Goal: Check status: Check status

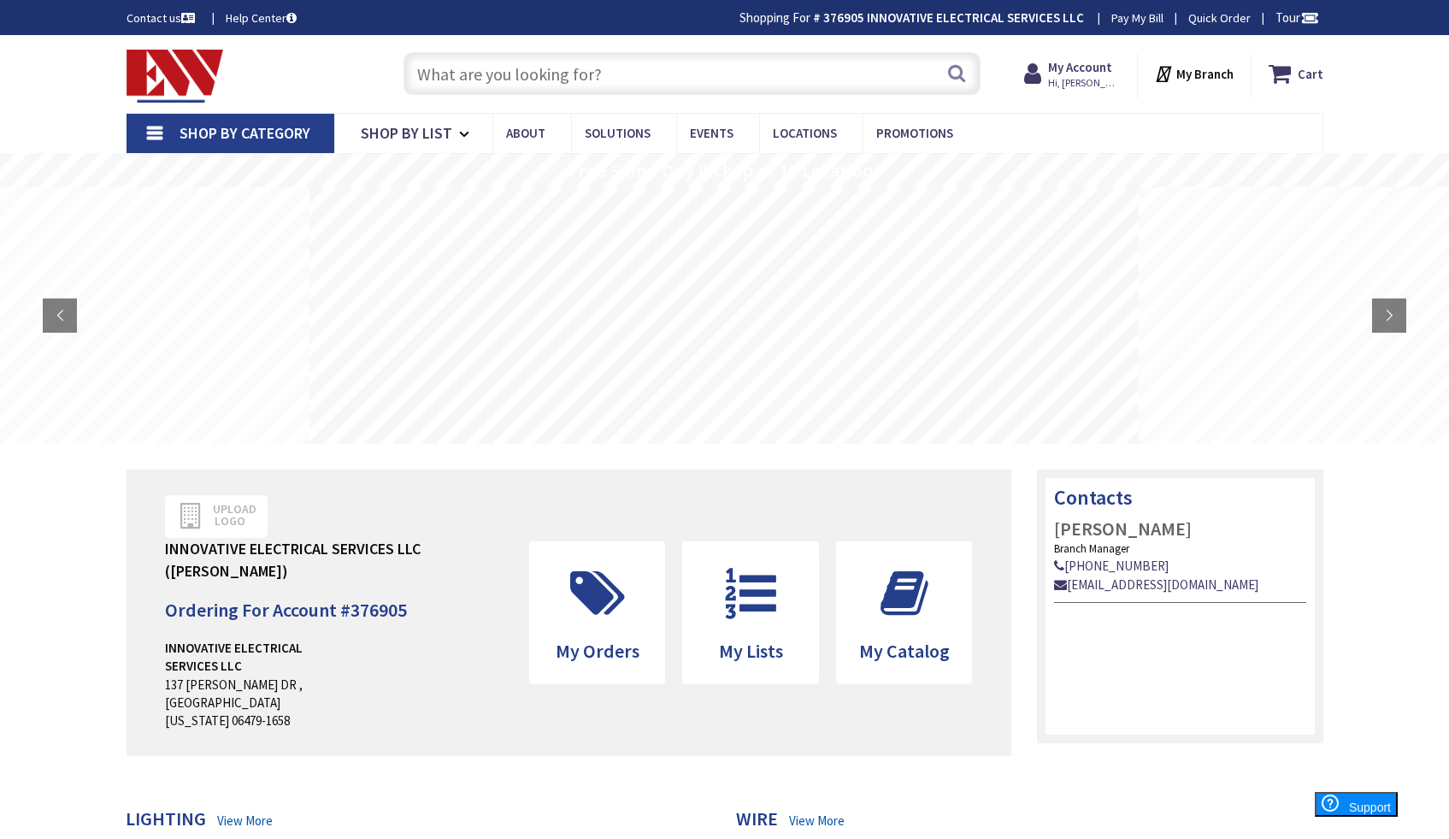
click at [530, 90] on input "text" at bounding box center [691, 73] width 577 height 43
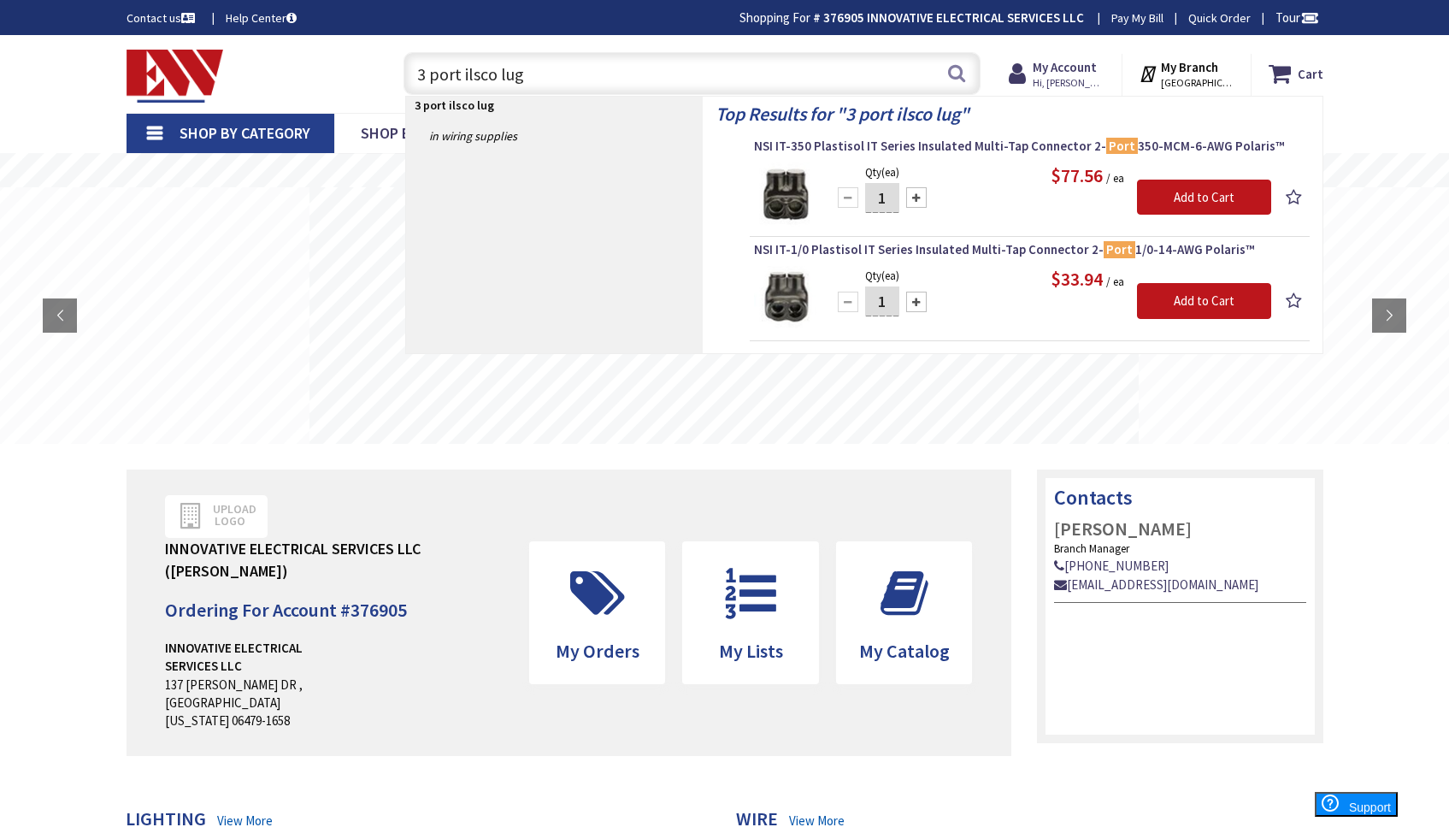
type input "3 port ilsco lugs"
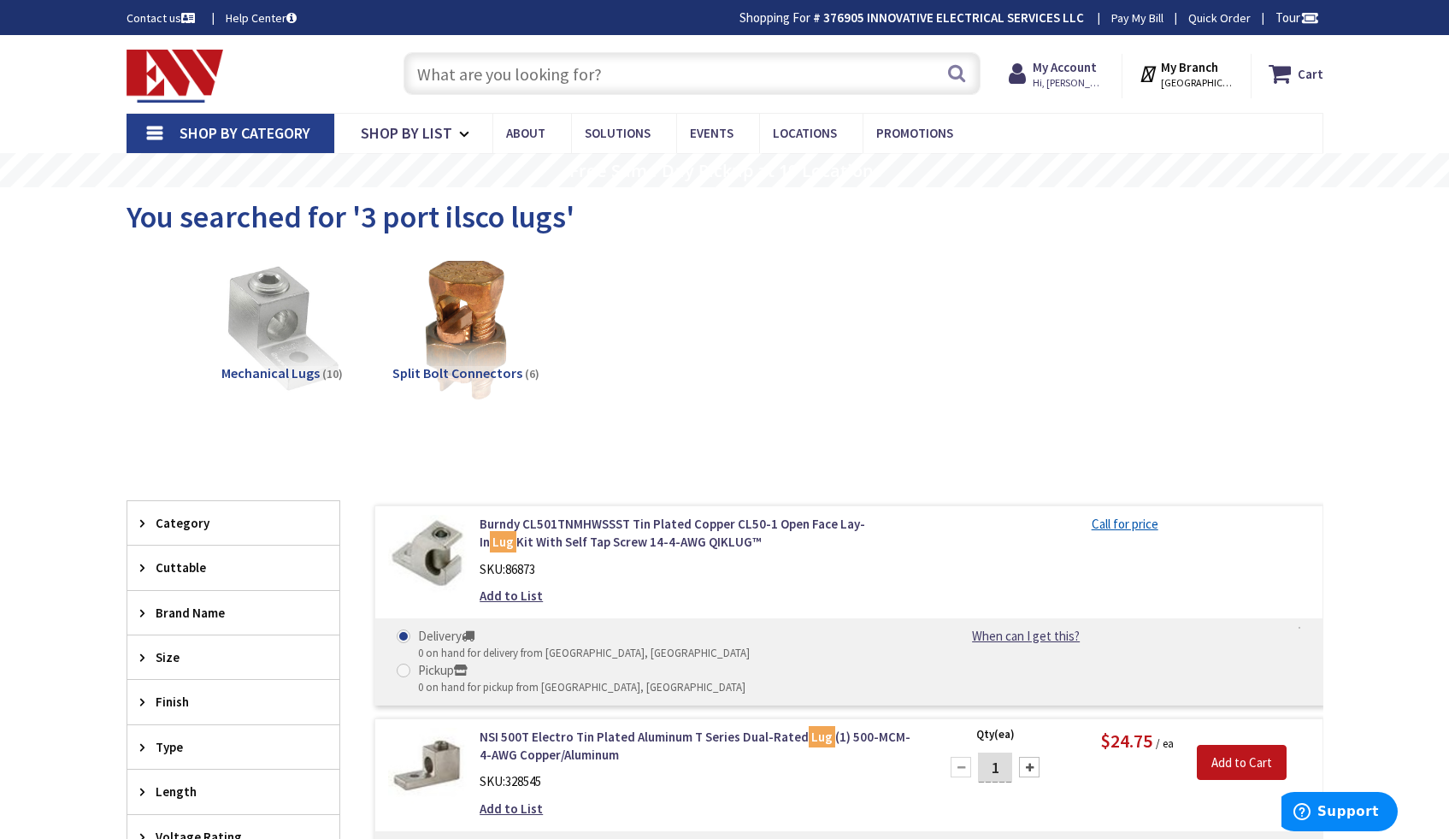
click at [557, 76] on input "text" at bounding box center [691, 73] width 577 height 43
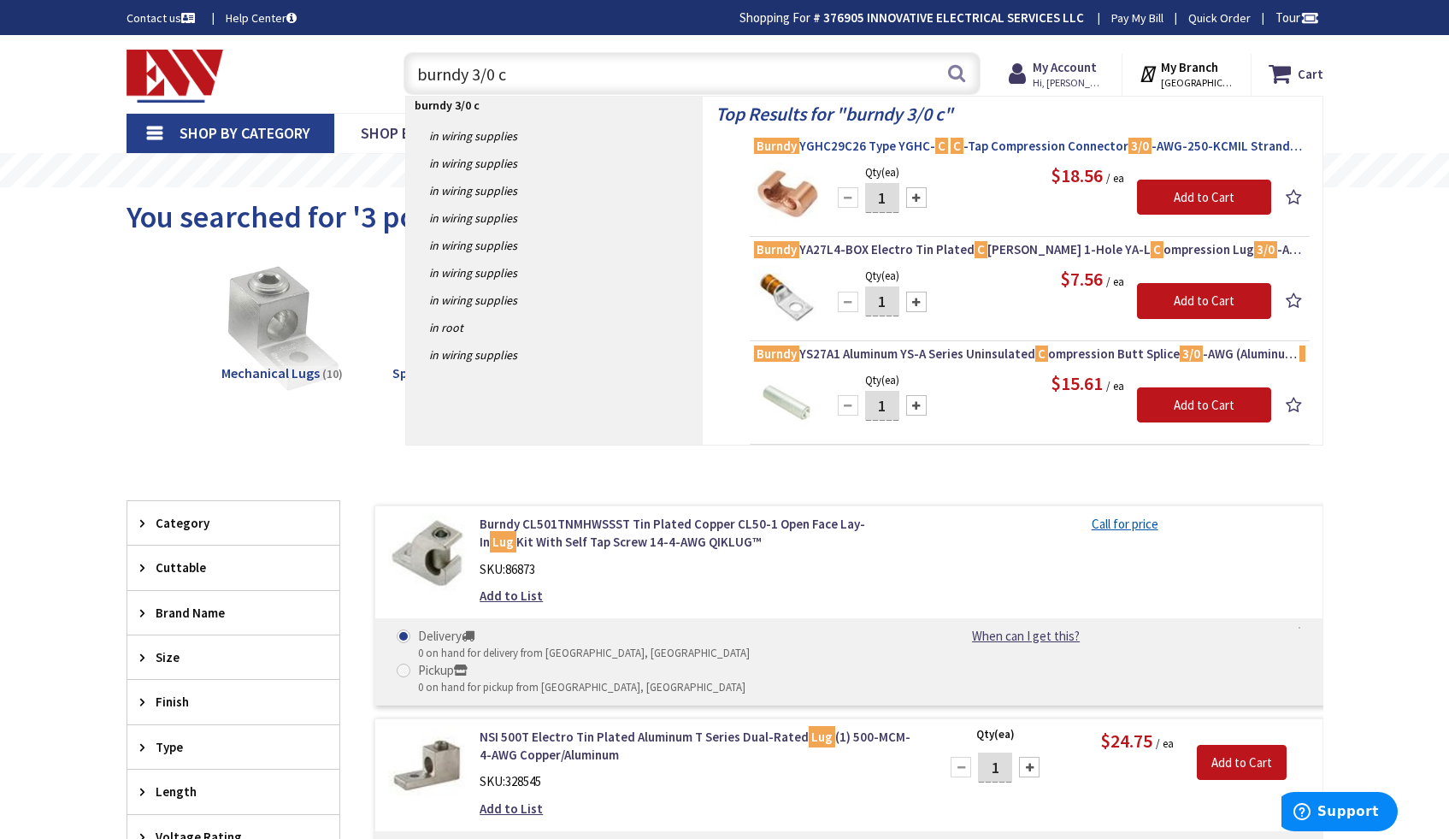
type input "burndy 3/0 c"
click at [1042, 150] on span "Burndy YGHC29C26 Type YGHC- C C -Tap Compression Connector 3/0 -AWG-250-KCMIL S…" at bounding box center [1029, 146] width 551 height 17
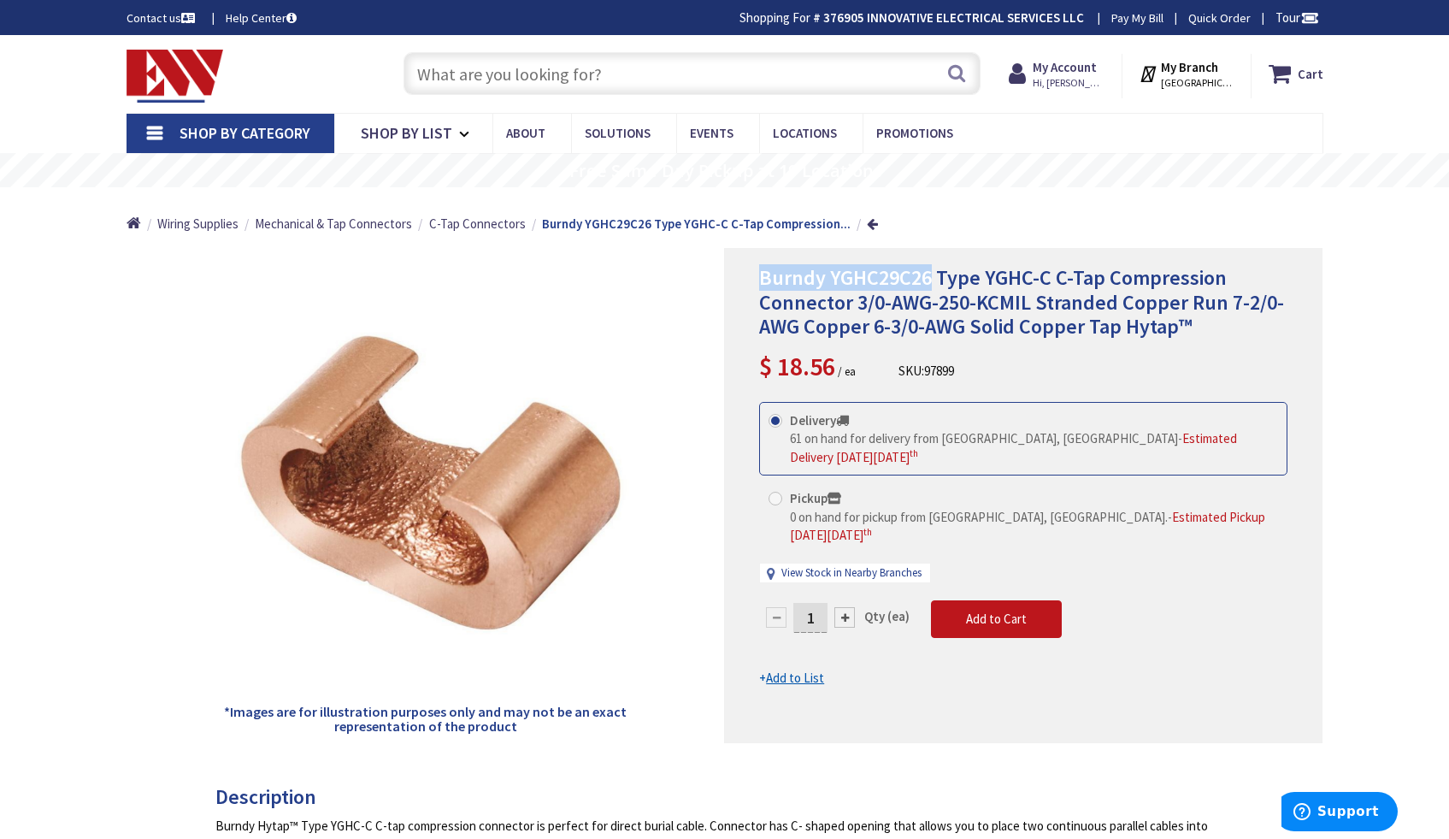
drag, startPoint x: 763, startPoint y: 277, endPoint x: 926, endPoint y: 275, distance: 162.4
click at [926, 275] on span "Burndy YGHC29C26 Type YGHC-C C-Tap Compression Connector 3/0-AWG-250-KCMIL Stra…" at bounding box center [1021, 302] width 525 height 76
copy span "Burndy YGHC29C26"
click at [651, 67] on input "text" at bounding box center [691, 73] width 577 height 43
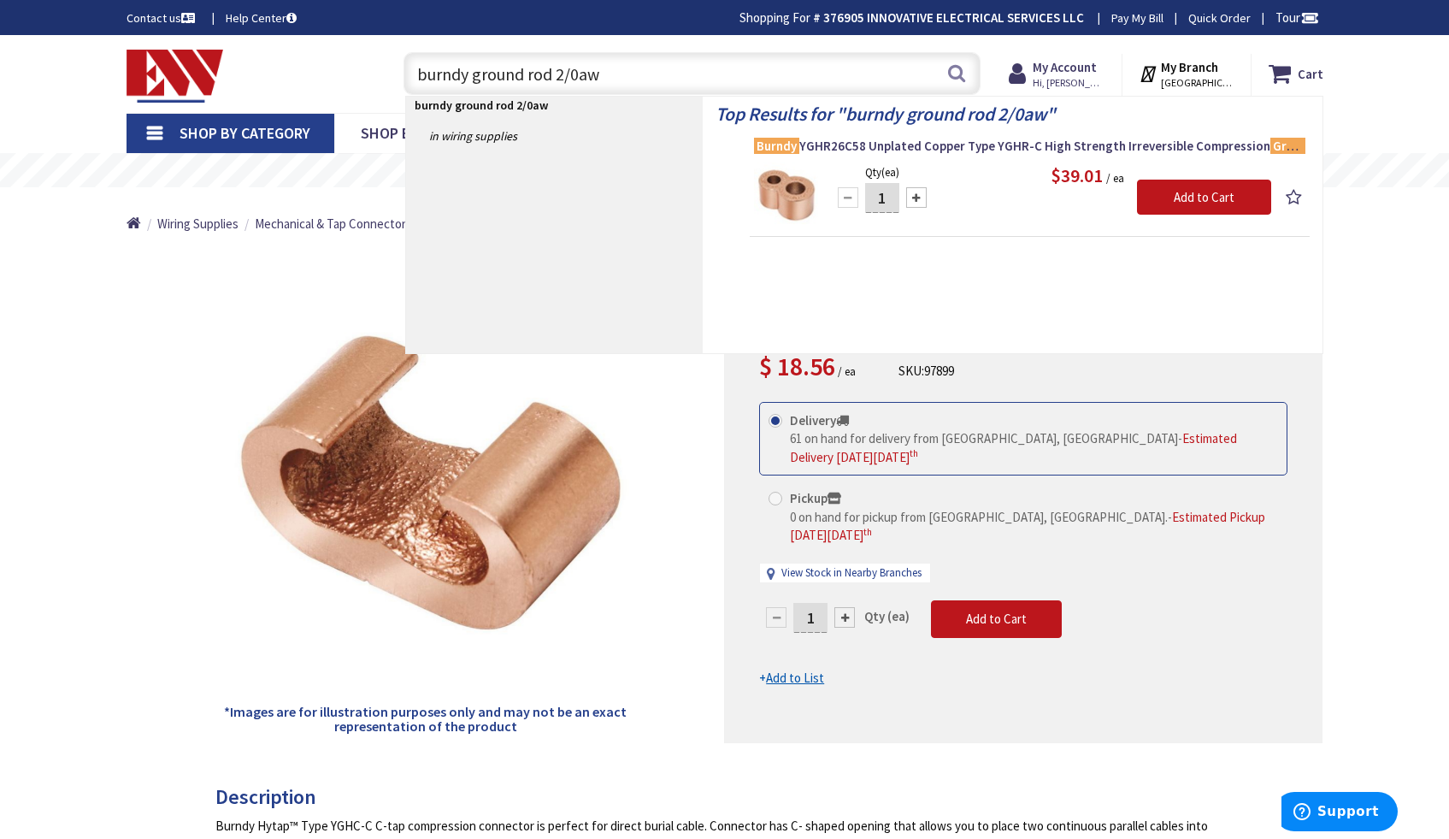
type input "burndy ground rod 2/0awg"
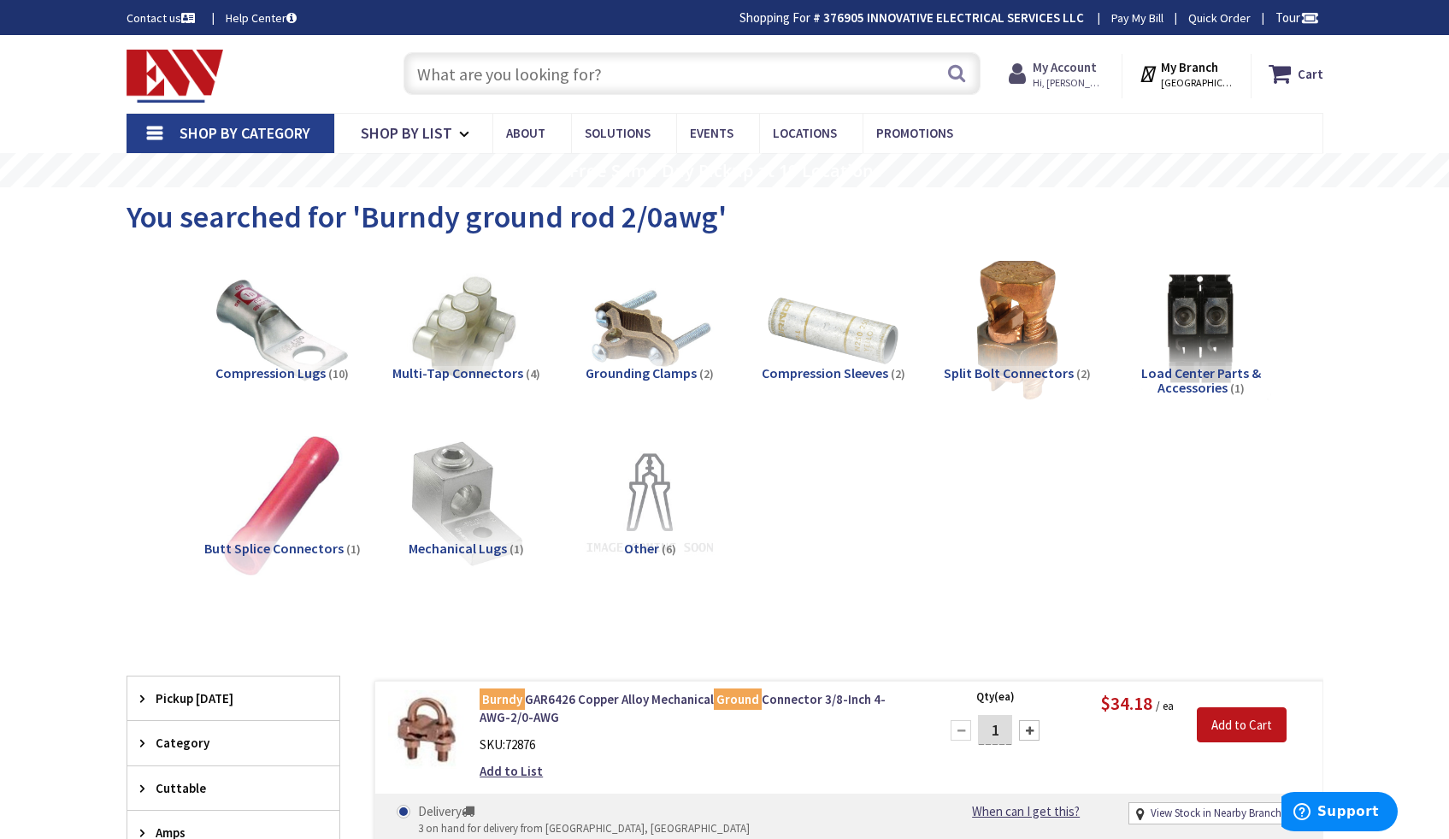
click at [1090, 73] on strong "My Account" at bounding box center [1065, 67] width 64 height 16
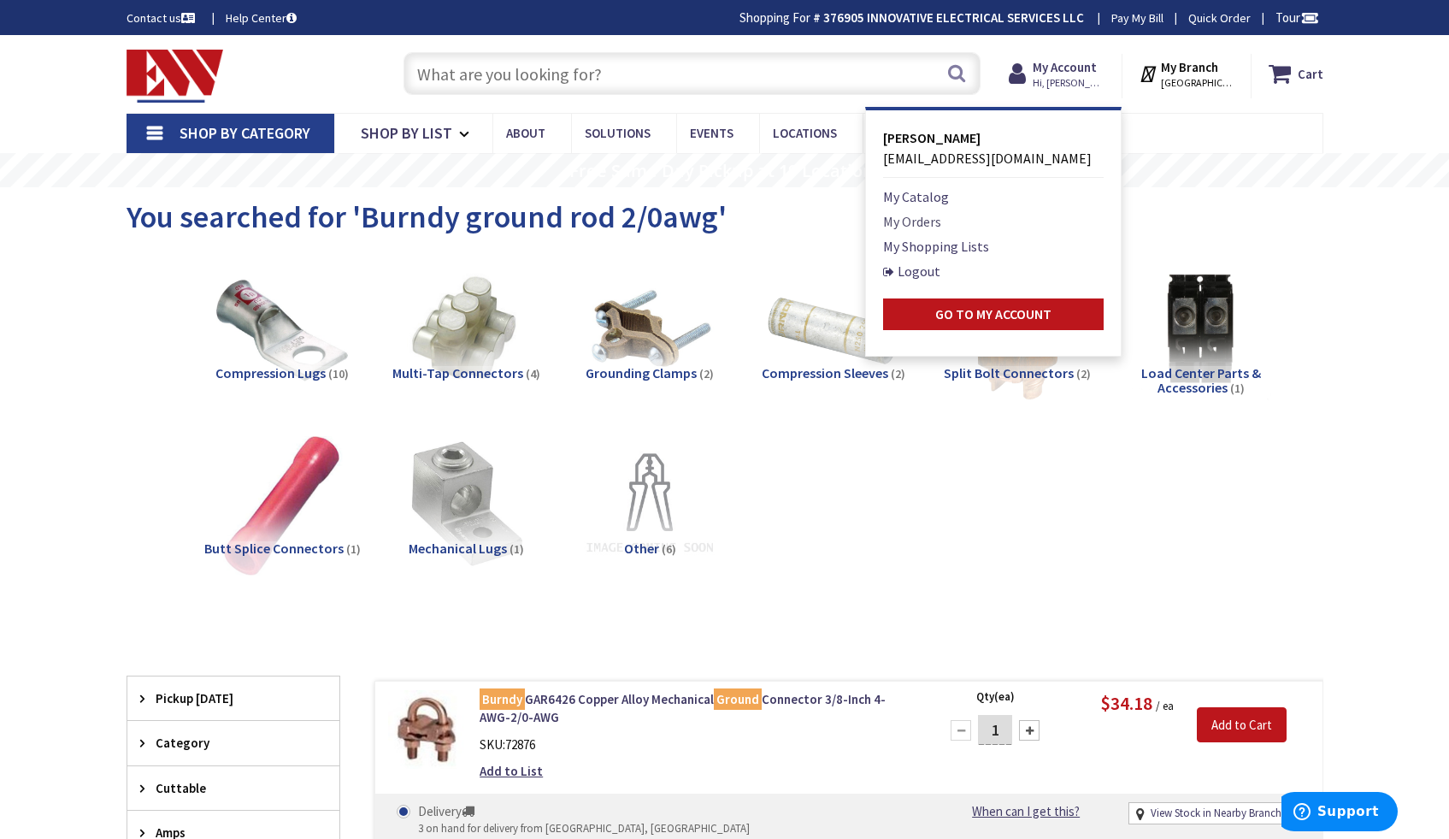
click at [921, 221] on link "My Orders" at bounding box center [912, 221] width 58 height 21
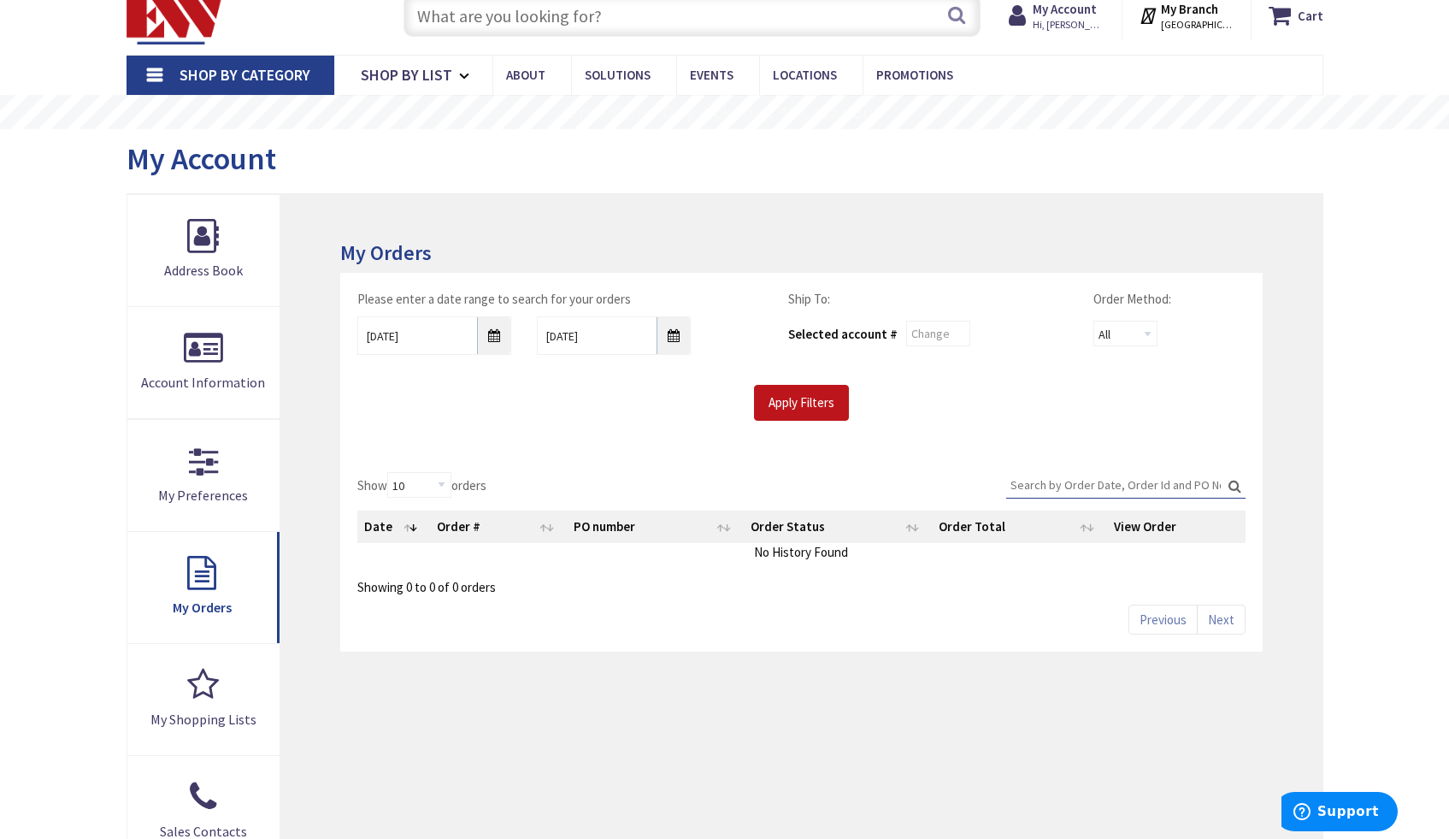
scroll to position [85, 0]
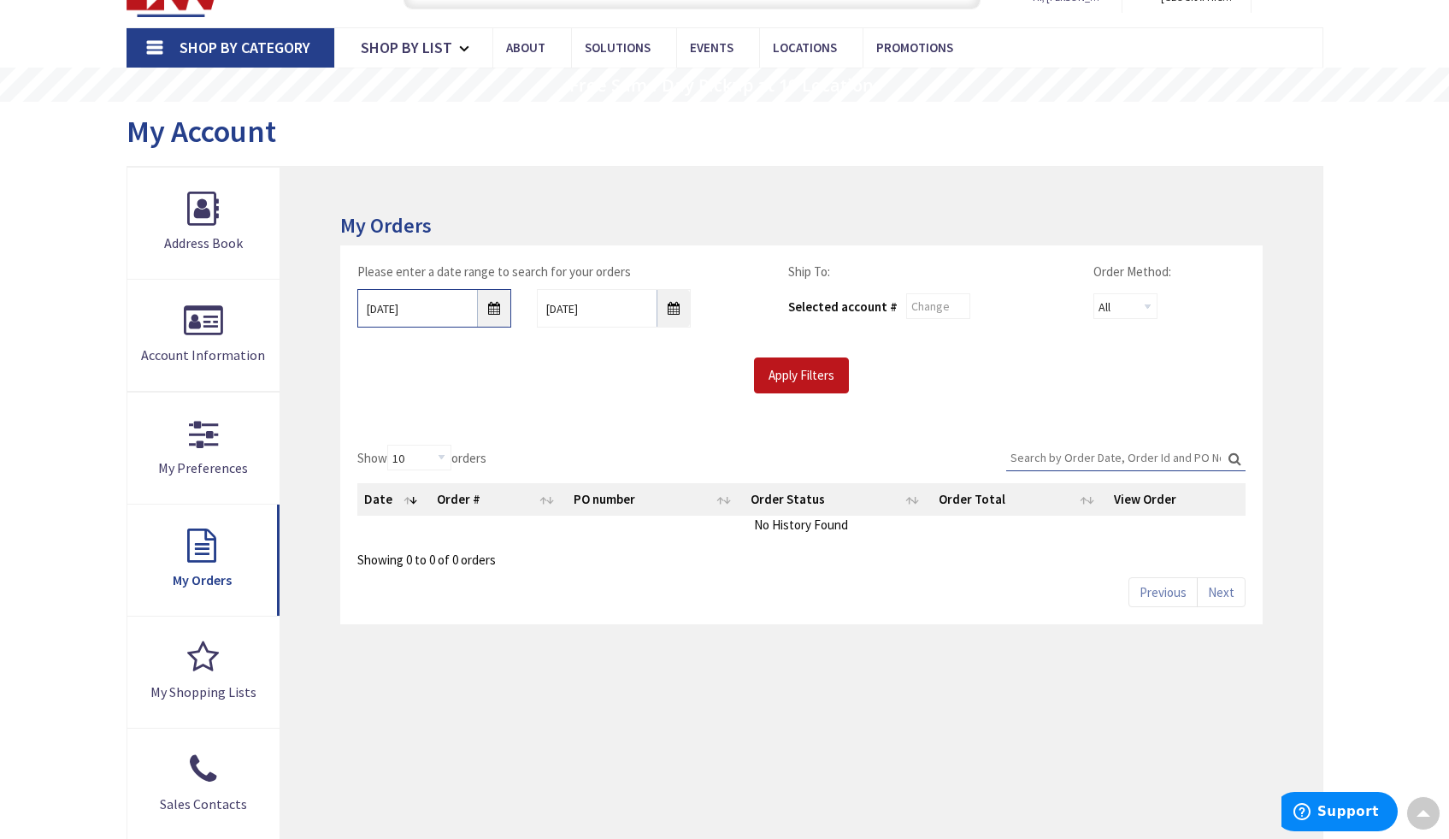
click at [504, 310] on input "8/27/2025" at bounding box center [434, 308] width 154 height 38
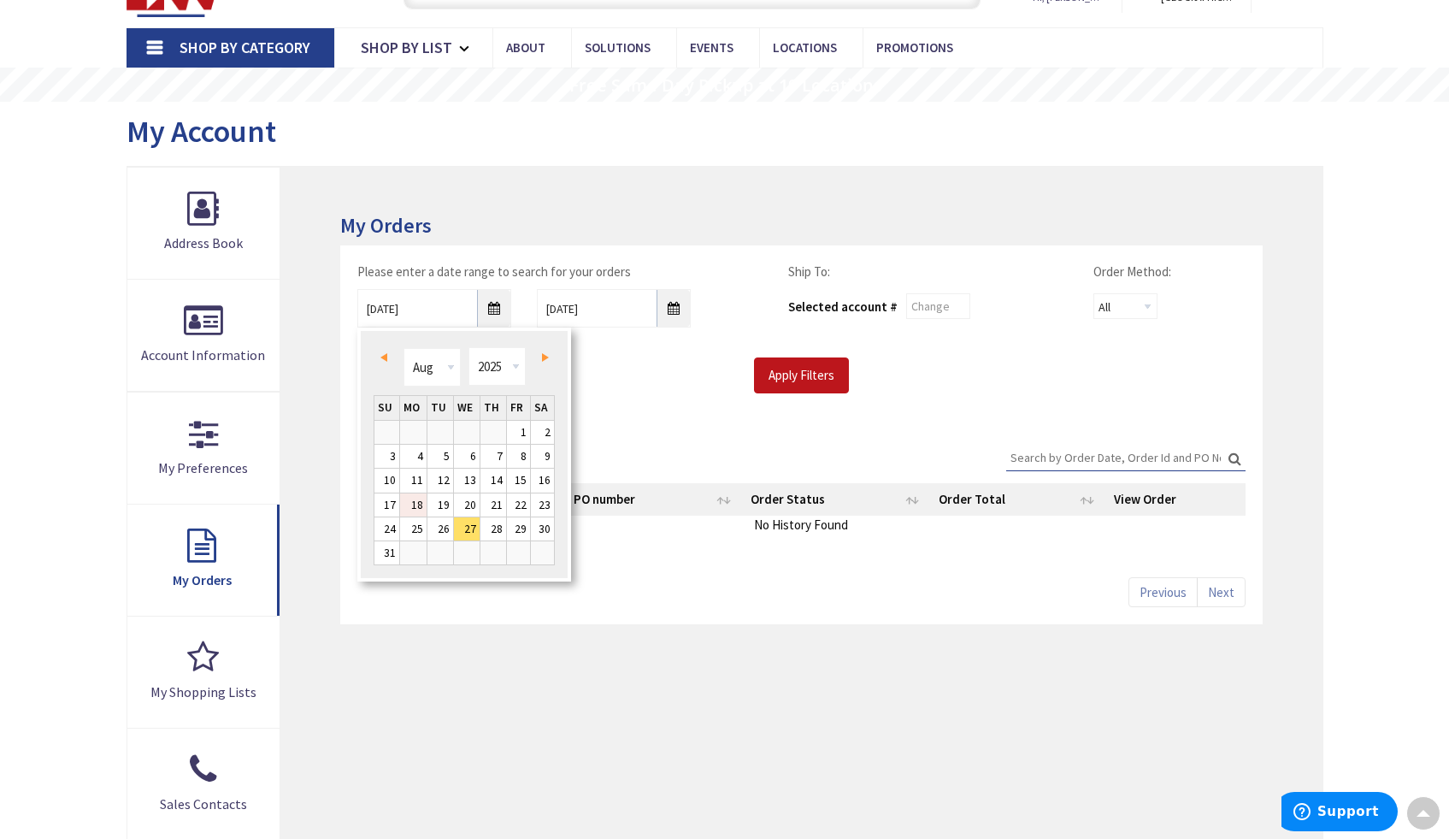
click at [422, 502] on link "18" at bounding box center [413, 504] width 26 height 23
type input "08/18/2025"
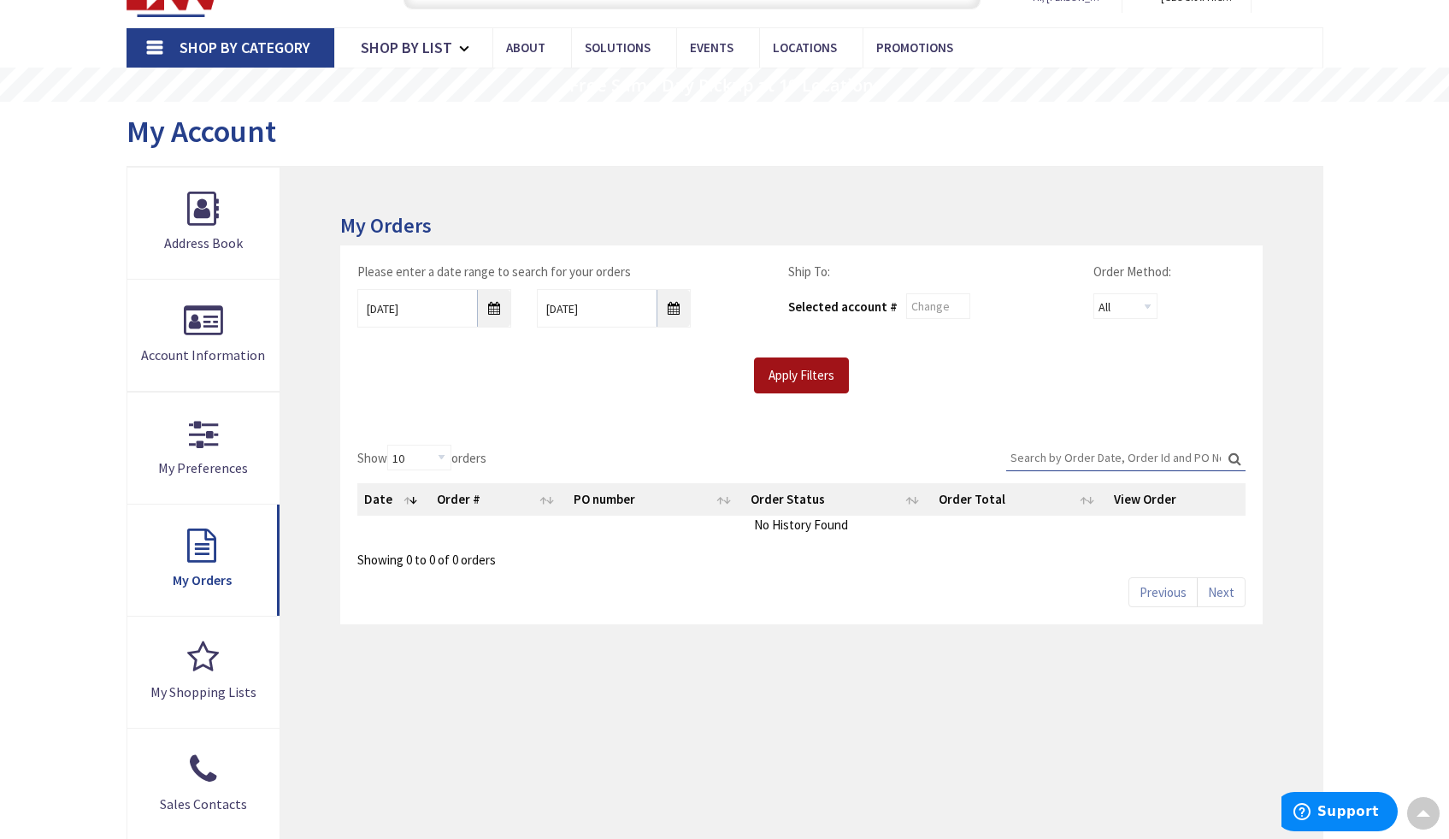
click at [797, 378] on input "Apply Filters" at bounding box center [801, 375] width 95 height 36
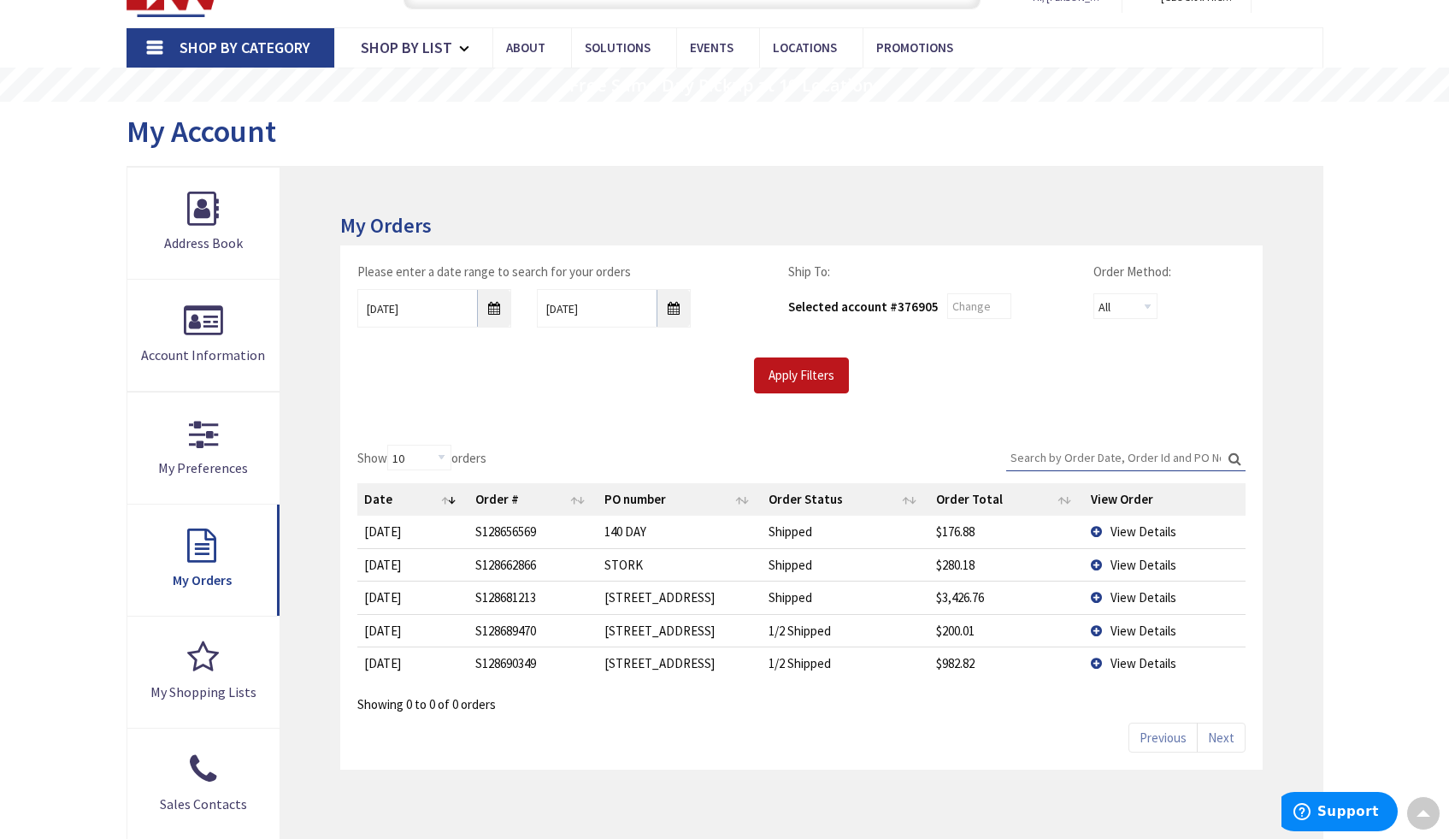
click at [1102, 596] on td "View Details" at bounding box center [1164, 596] width 161 height 32
click at [1094, 597] on td "View Details" at bounding box center [1164, 596] width 161 height 32
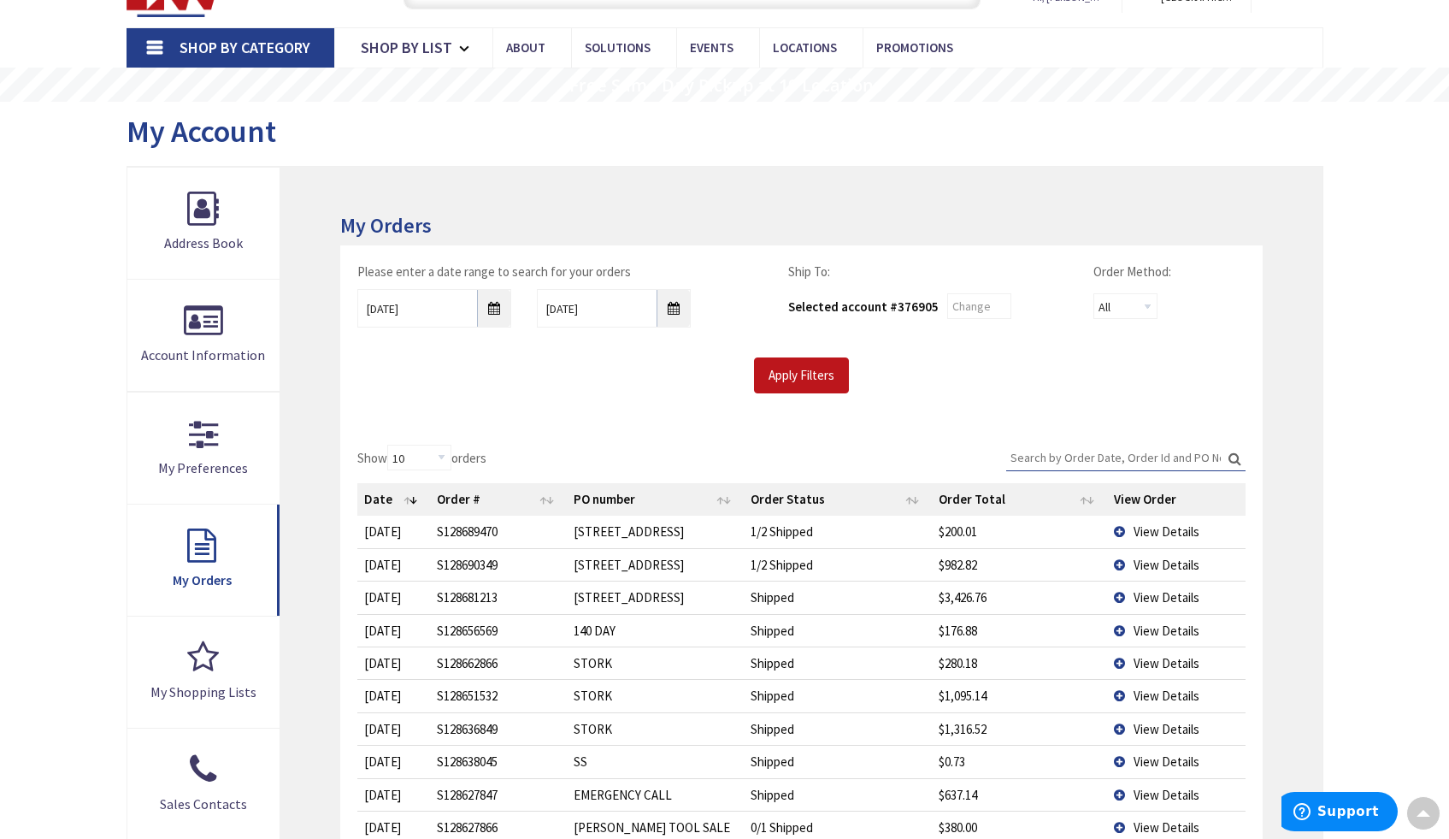
click at [1117, 597] on td "View Details" at bounding box center [1176, 596] width 138 height 32
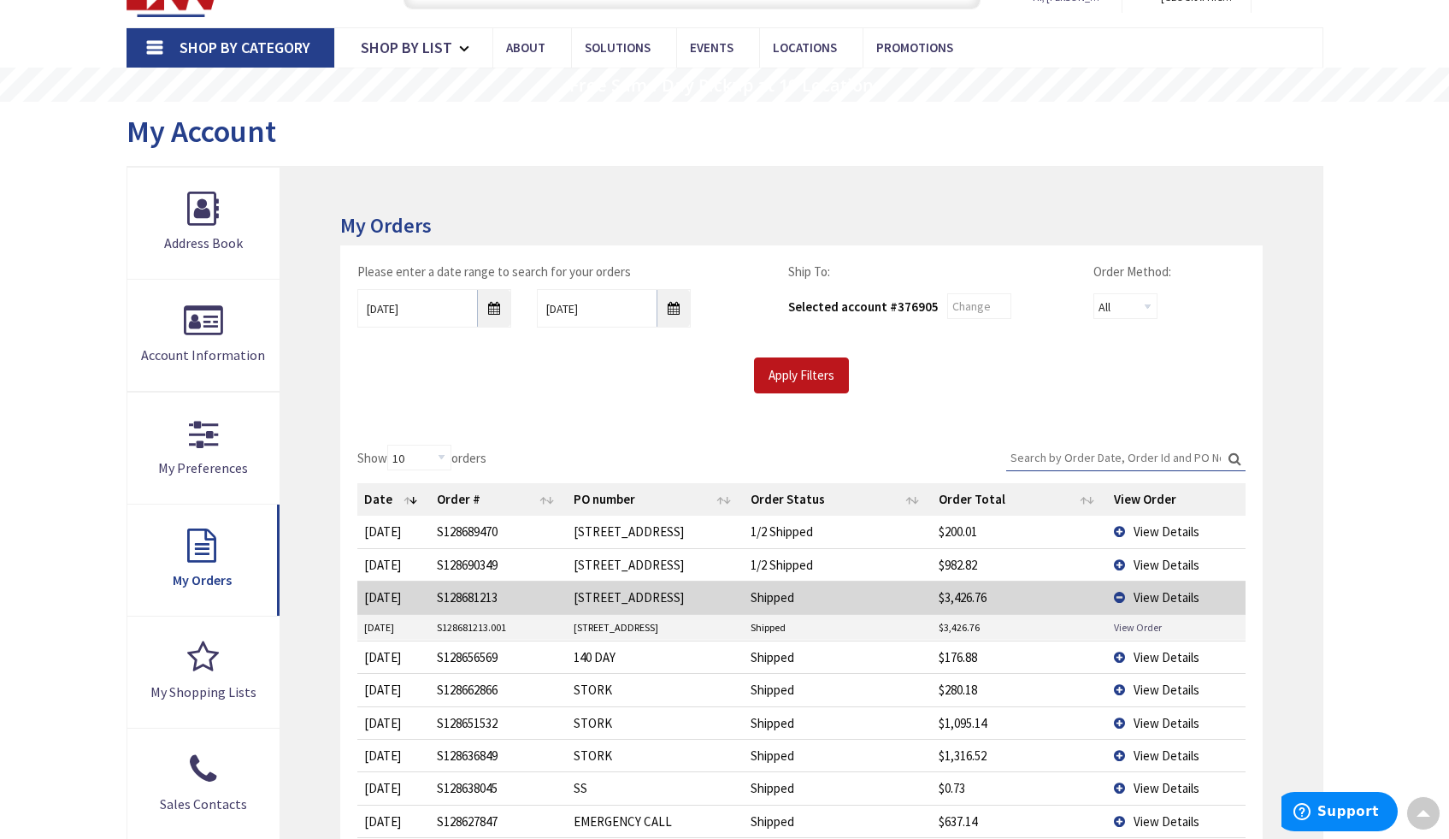
click at [1131, 623] on link "View Order" at bounding box center [1138, 627] width 48 height 15
click at [1121, 662] on td "View Details" at bounding box center [1176, 656] width 138 height 32
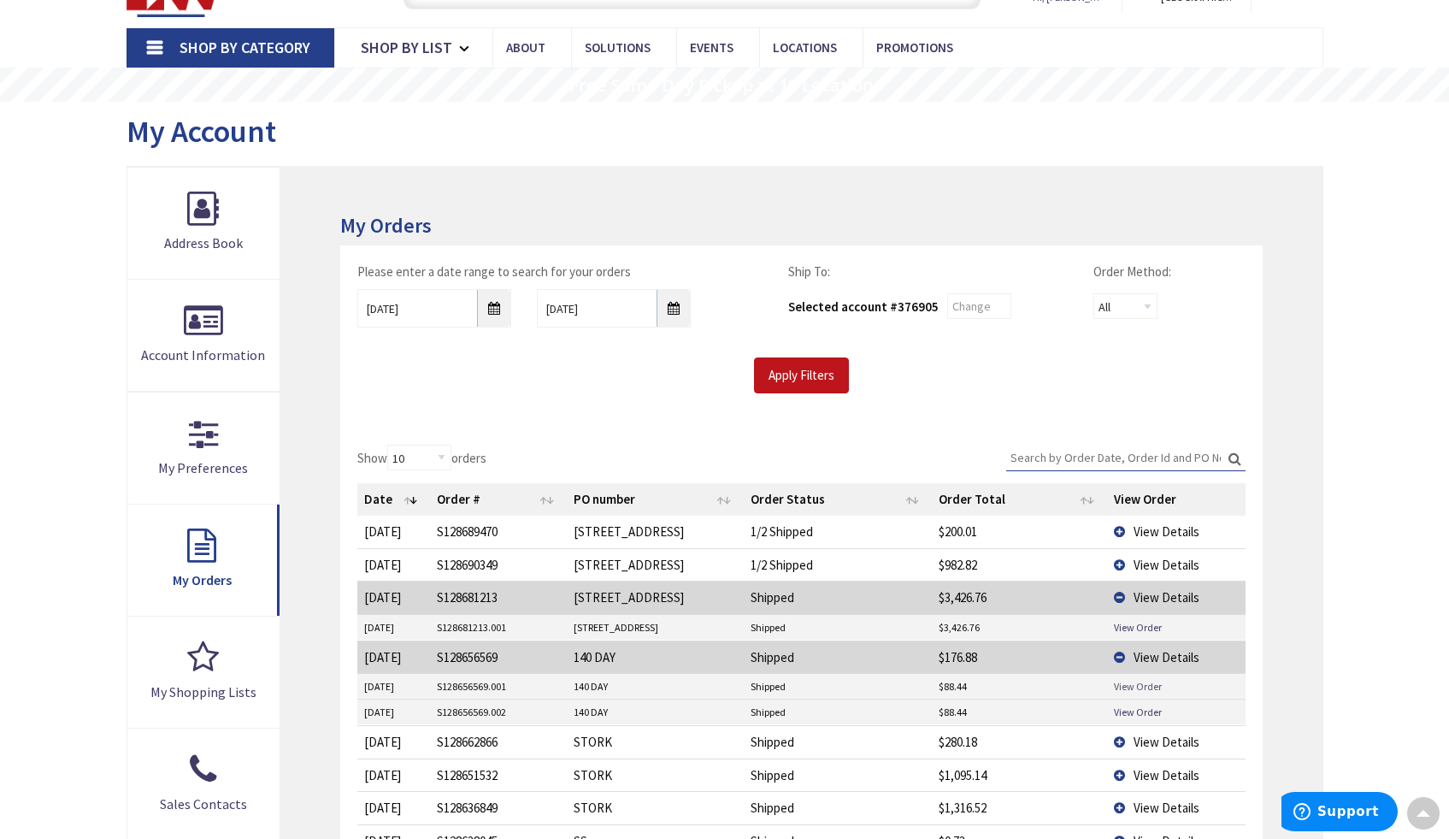
click at [1127, 686] on link "View Order" at bounding box center [1138, 686] width 48 height 15
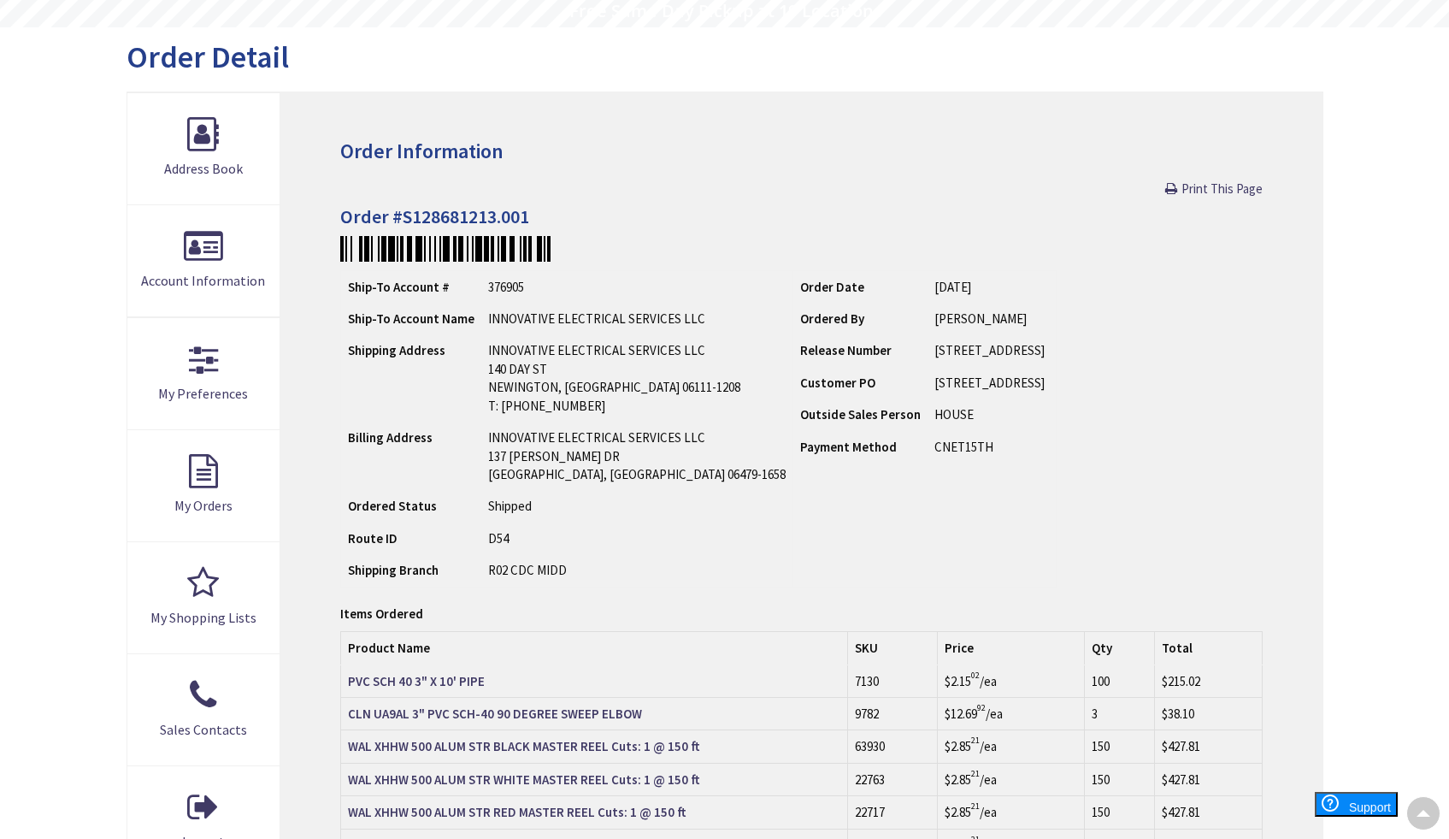
scroll to position [150, 0]
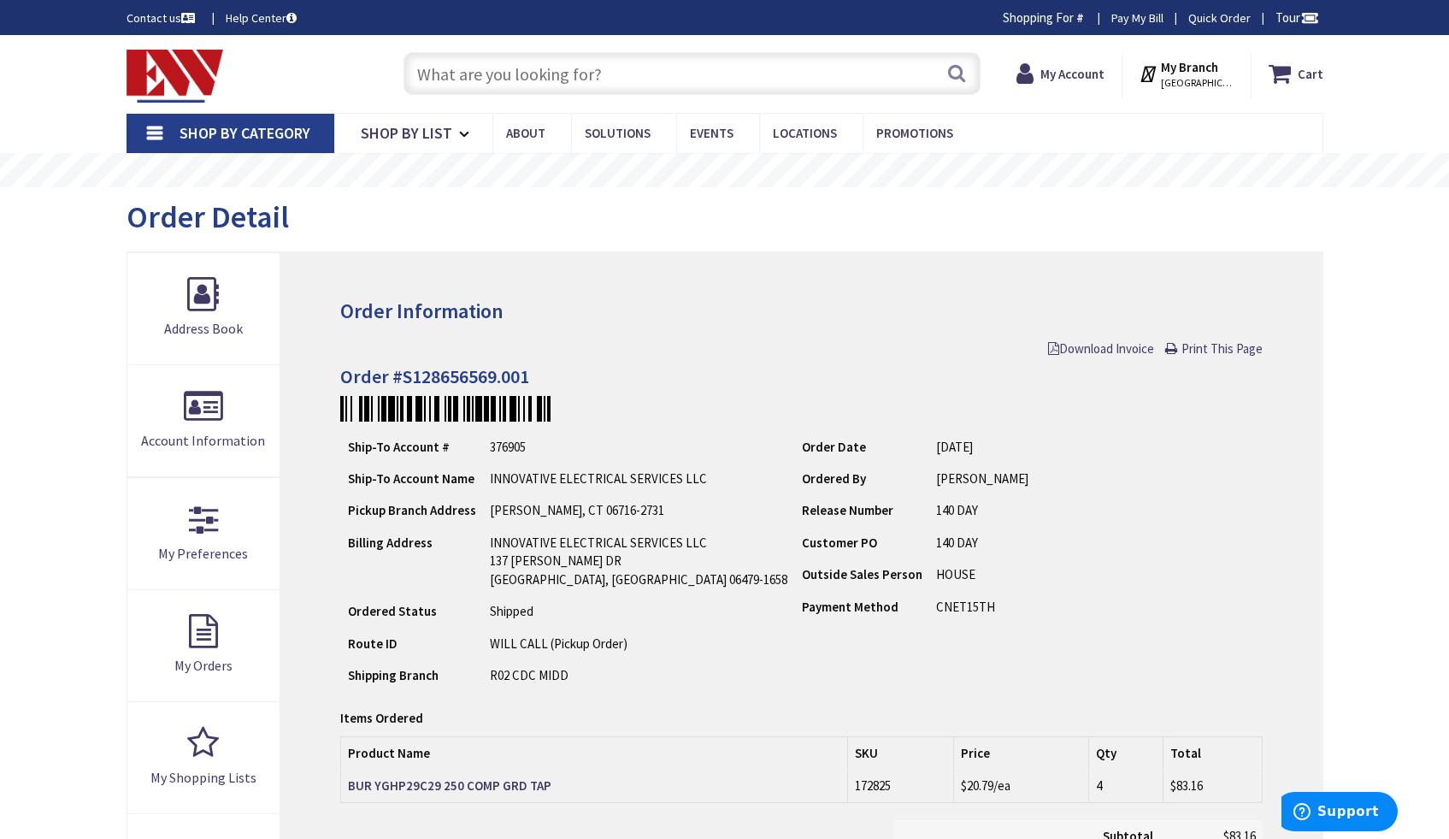
scroll to position [304, 0]
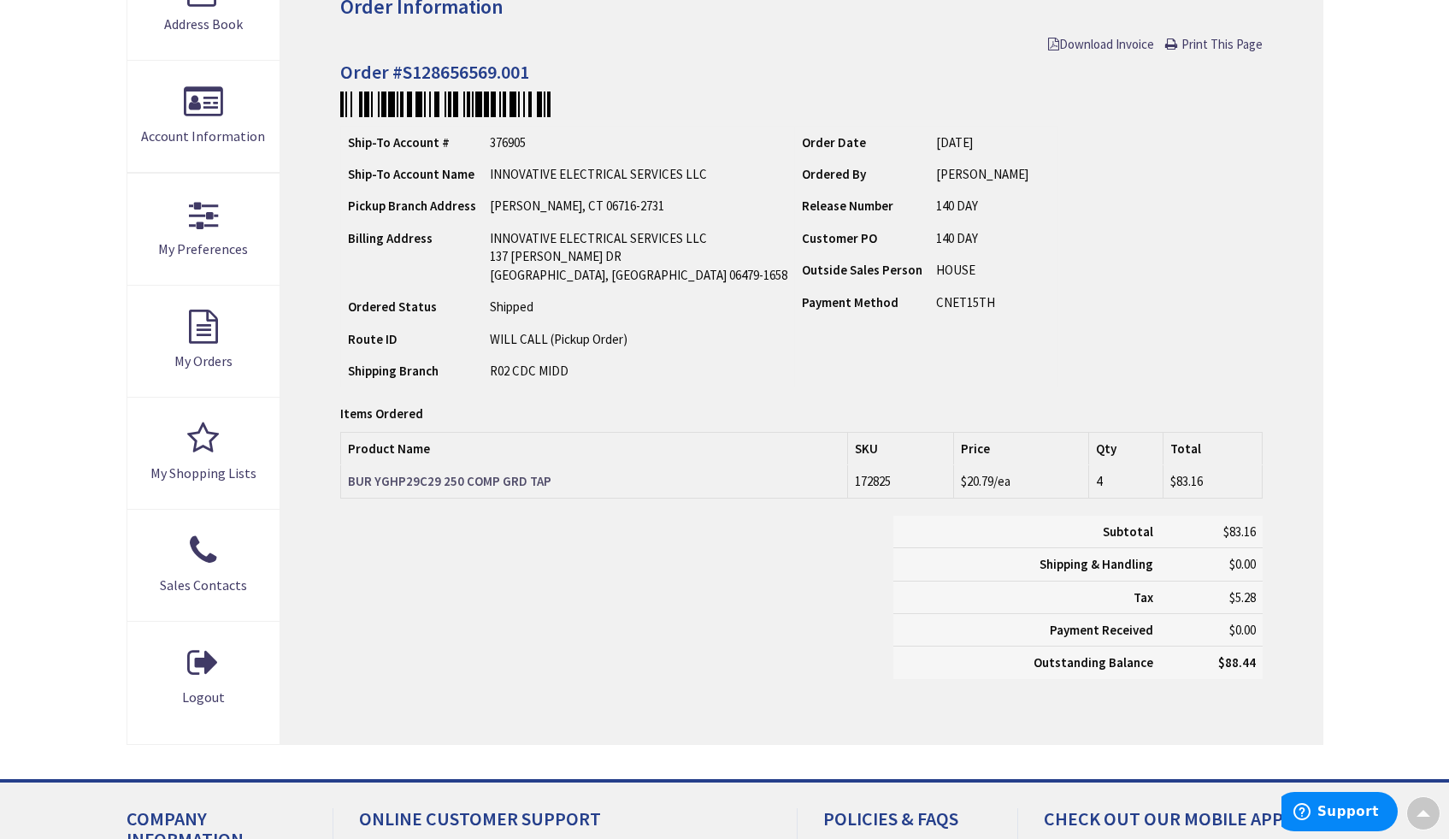
click at [423, 480] on strong "BUR YGHP29C29 250 COMP GRD TAP" at bounding box center [449, 481] width 203 height 16
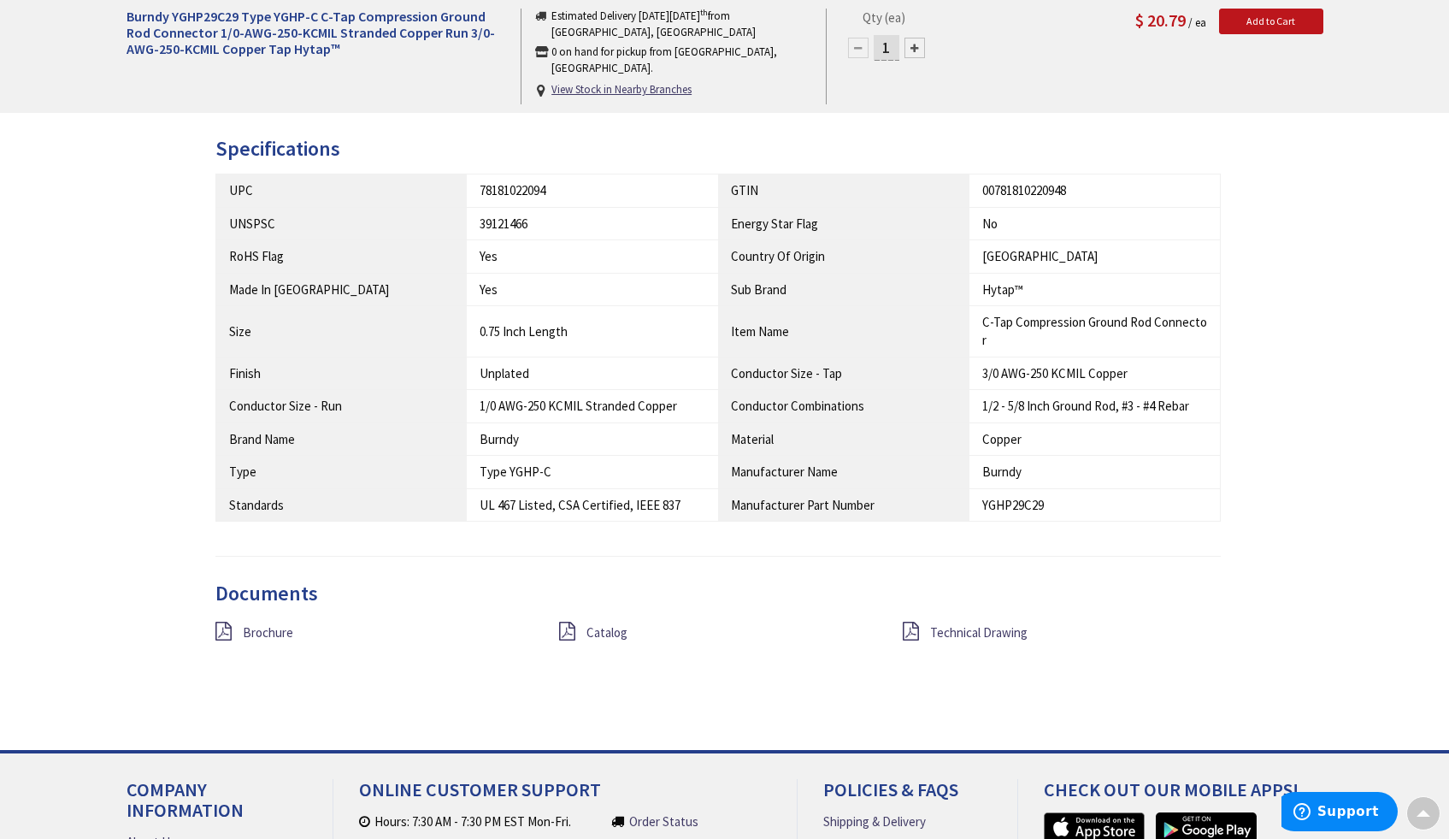
scroll to position [896, 0]
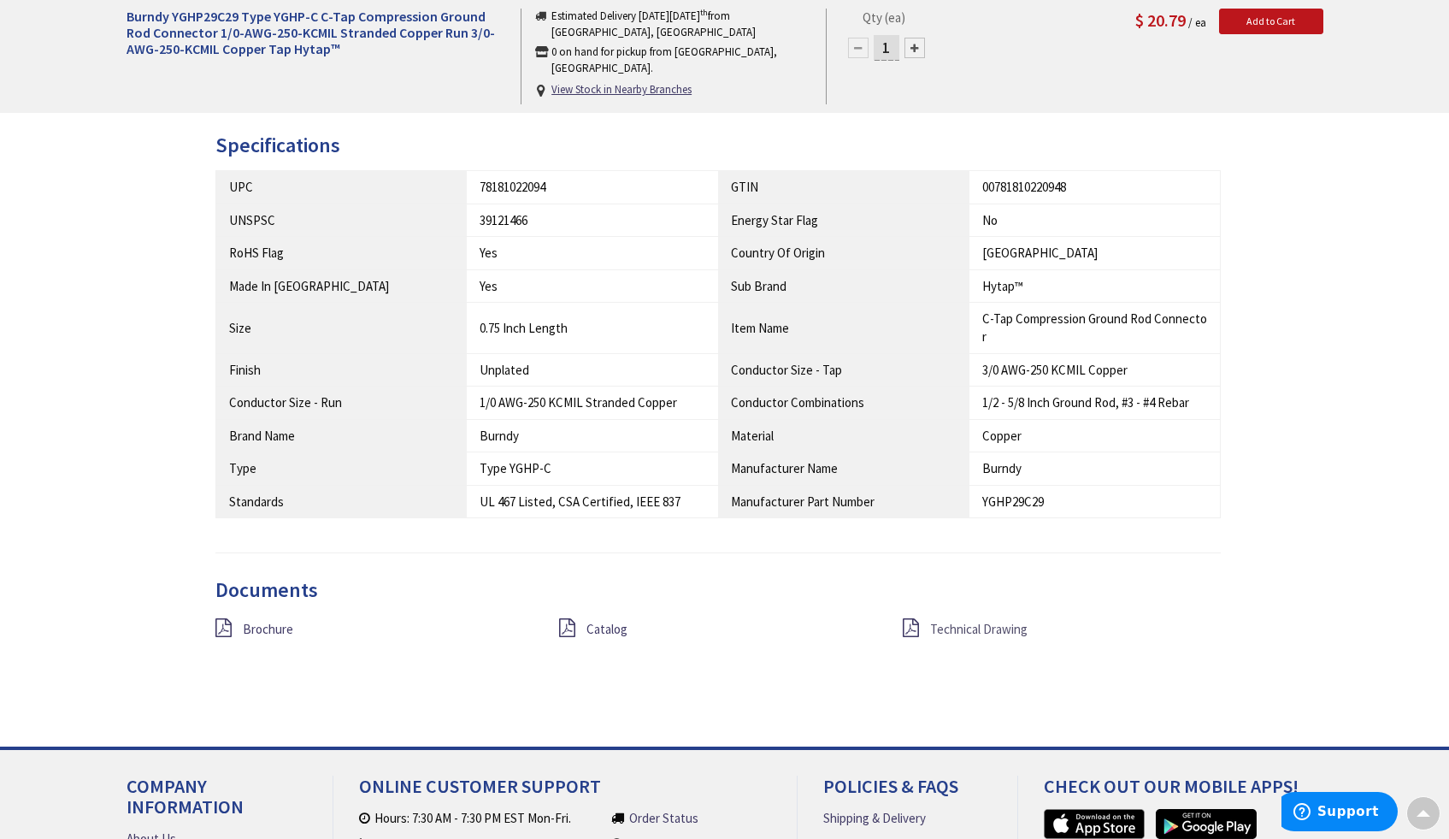
click at [980, 628] on span "Technical Drawing" at bounding box center [978, 629] width 97 height 16
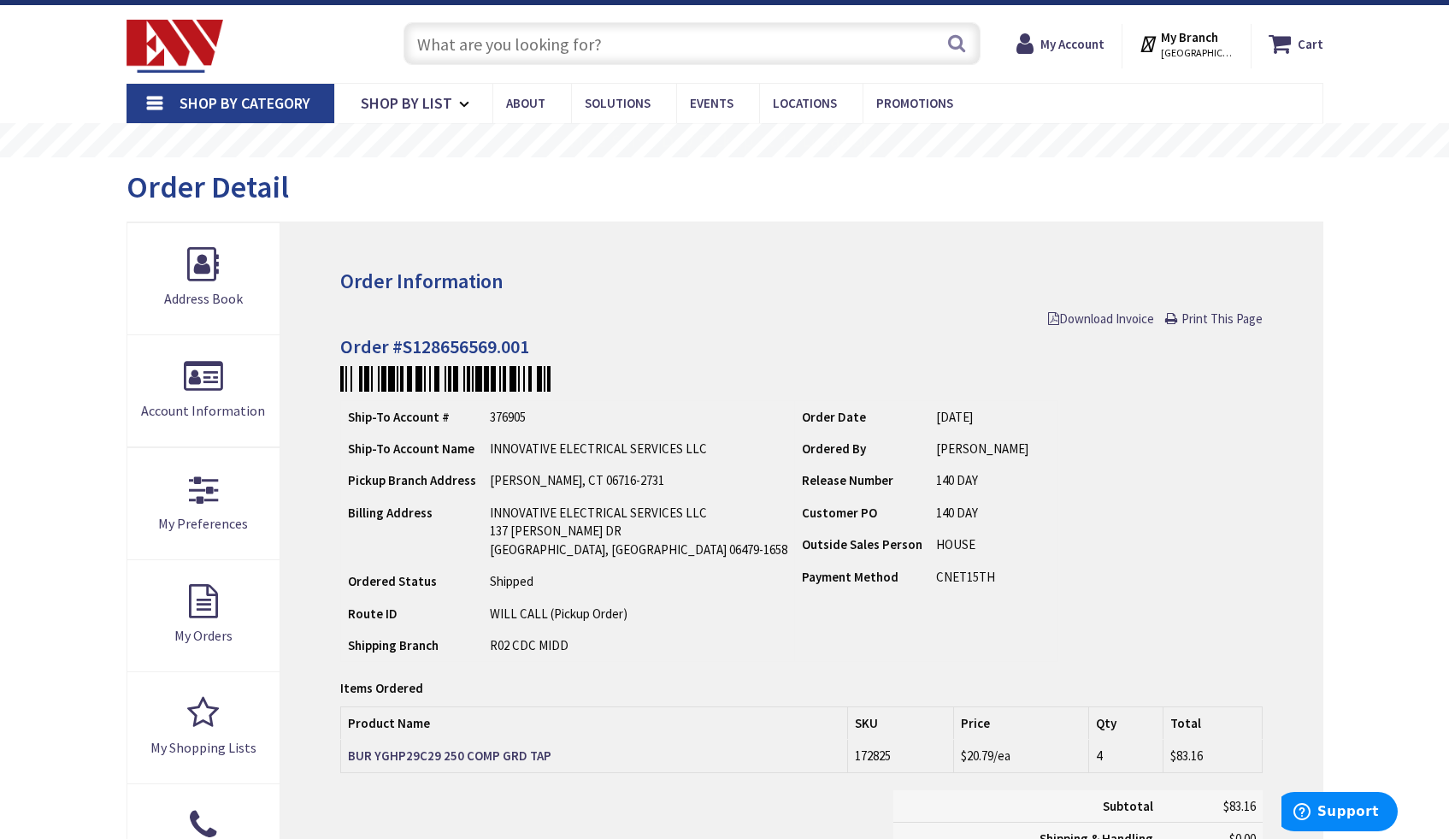
scroll to position [30, 0]
